Goal: Use online tool/utility: Utilize a website feature to perform a specific function

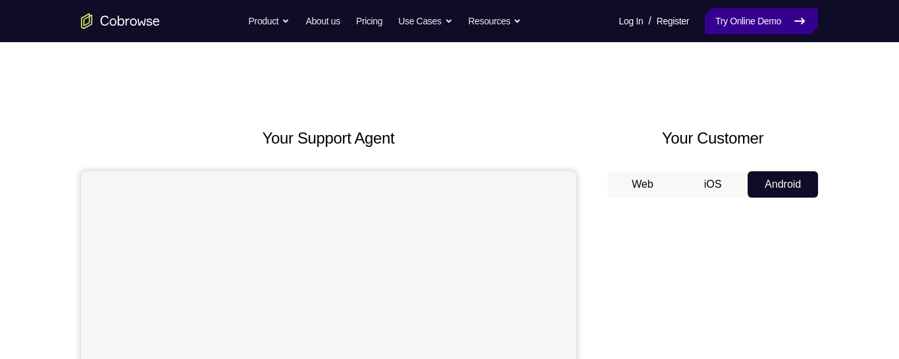
click at [787, 26] on link "Try Online Demo" at bounding box center [761, 21] width 113 height 26
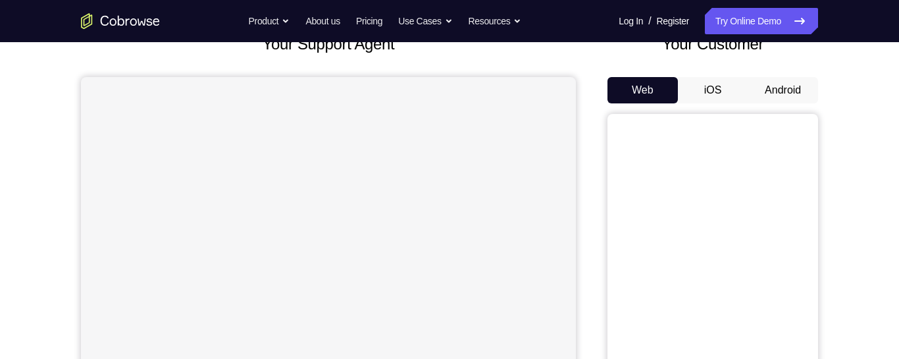
scroll to position [69, 0]
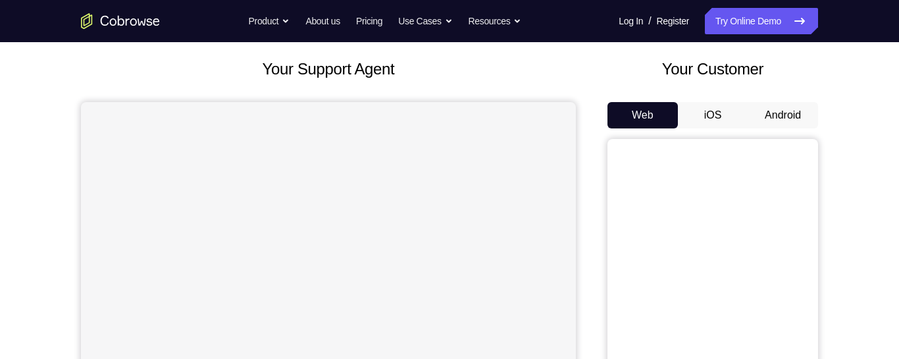
click at [794, 106] on button "Android" at bounding box center [783, 115] width 70 height 26
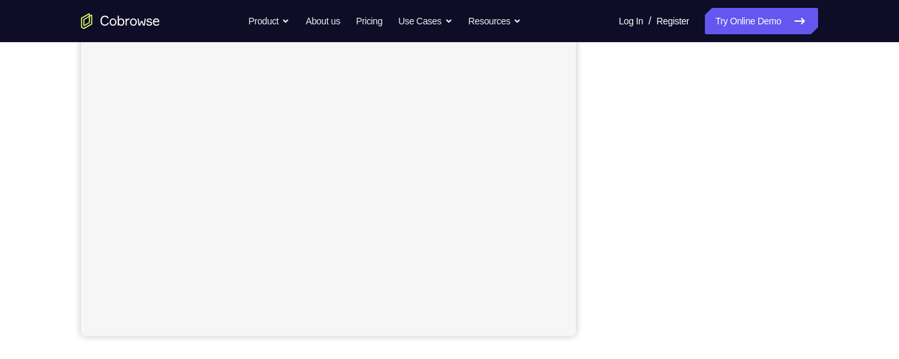
scroll to position [280, 0]
click at [859, 187] on div "Your Support Agent Your Customer Web iOS Android Next Steps We’d be happy to gi…" at bounding box center [449, 196] width 843 height 868
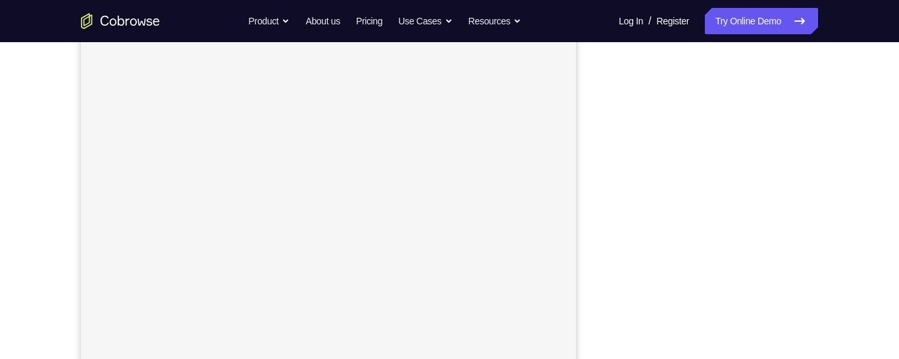
scroll to position [173, 0]
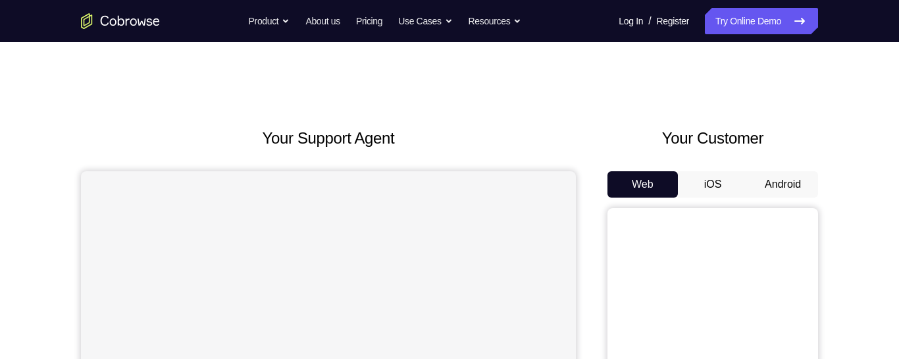
click at [783, 182] on button "Android" at bounding box center [783, 184] width 70 height 26
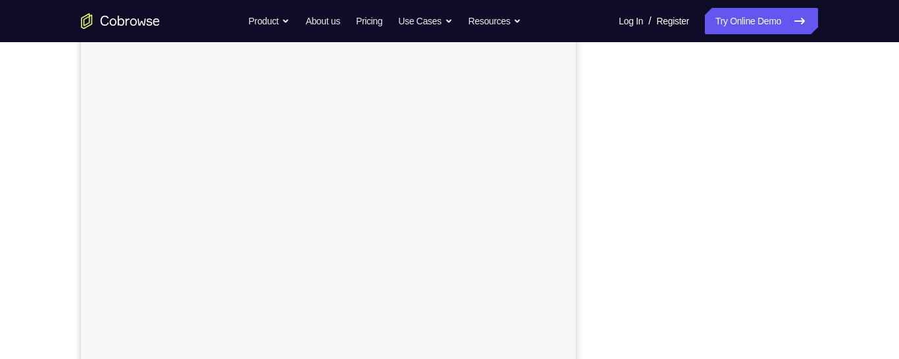
scroll to position [209, 0]
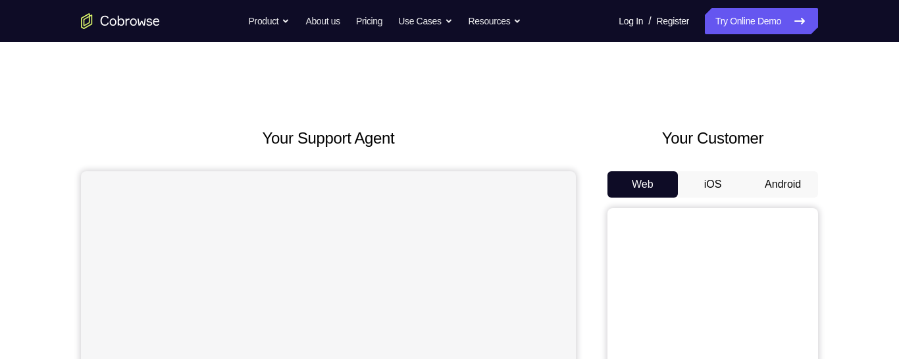
click at [770, 180] on button "Android" at bounding box center [783, 184] width 70 height 26
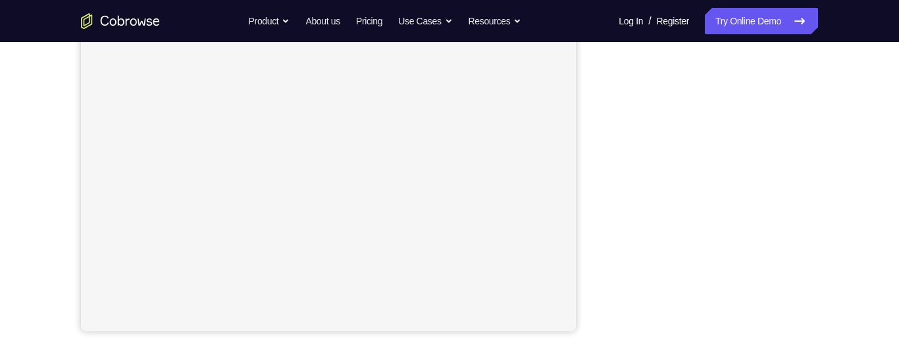
scroll to position [282, 0]
